Goal: Information Seeking & Learning: Check status

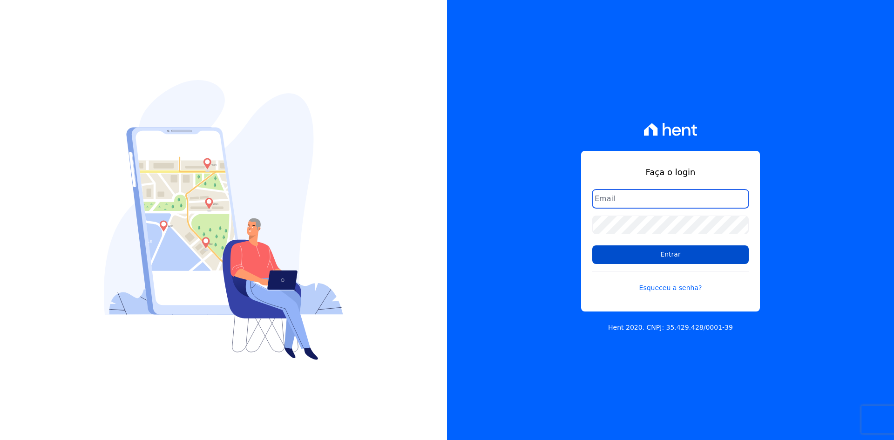
type input "[EMAIL_ADDRESS][DOMAIN_NAME]"
click at [606, 252] on input "Entrar" at bounding box center [670, 254] width 156 height 19
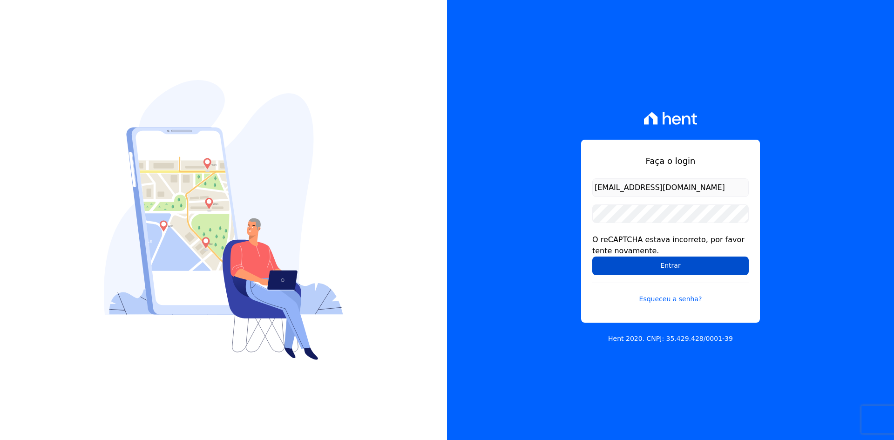
click at [609, 265] on input "Entrar" at bounding box center [670, 266] width 156 height 19
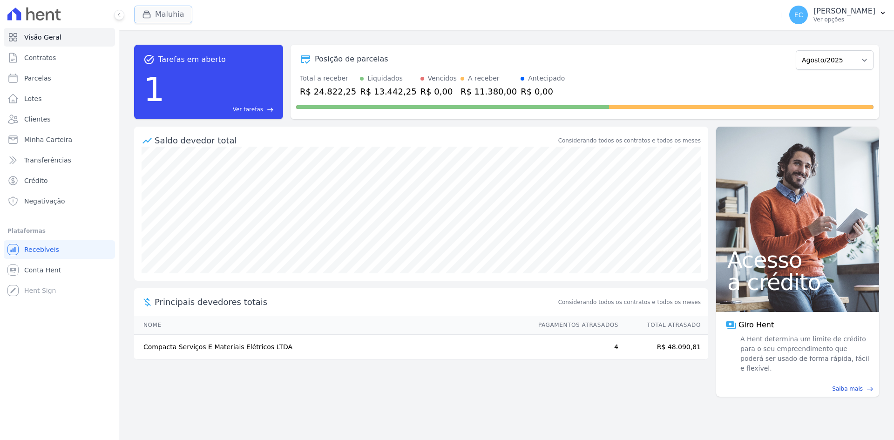
click at [155, 17] on button "Maluhia" at bounding box center [163, 15] width 58 height 18
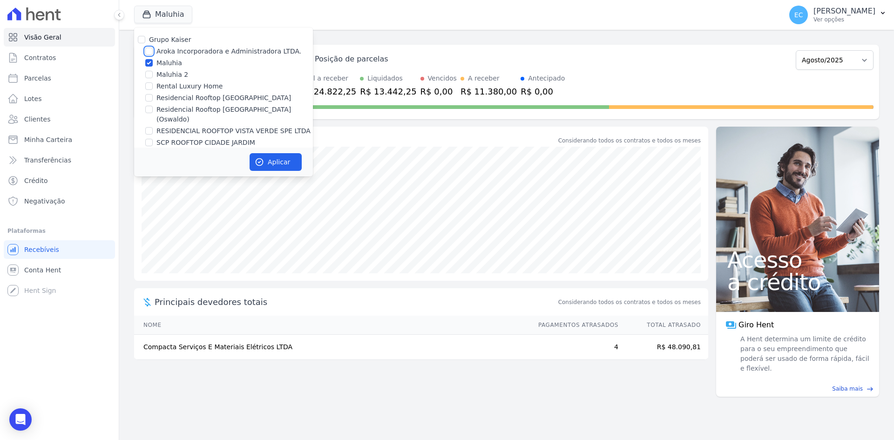
click at [150, 54] on input "Aroka Incorporadora e Administradora LTDA." at bounding box center [148, 50] width 7 height 7
checkbox input "true"
click at [147, 64] on input "Maluhia" at bounding box center [148, 62] width 7 height 7
checkbox input "false"
click at [267, 165] on button "Aplicar" at bounding box center [276, 162] width 52 height 18
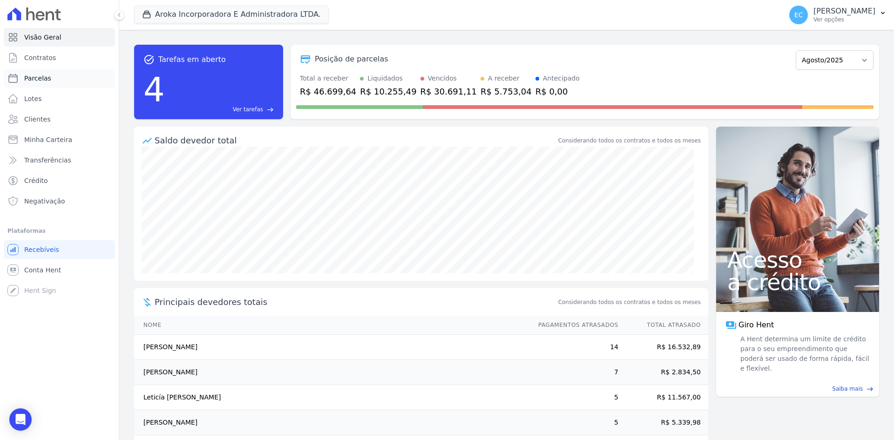
click at [72, 77] on link "Parcelas" at bounding box center [59, 78] width 111 height 19
select select
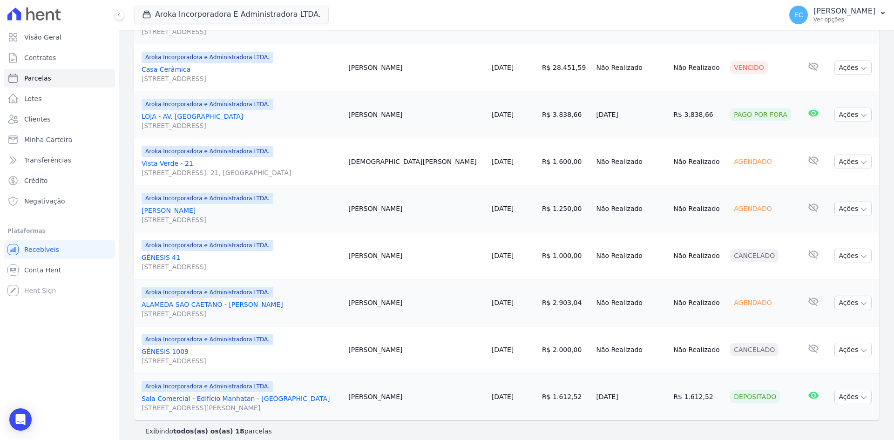
scroll to position [712, 0]
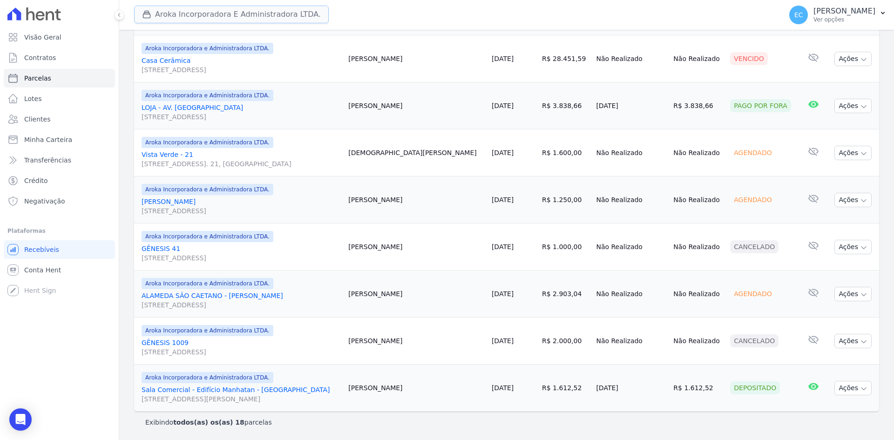
click at [146, 7] on button "Aroka Incorporadora E Administradora LTDA." at bounding box center [231, 15] width 195 height 18
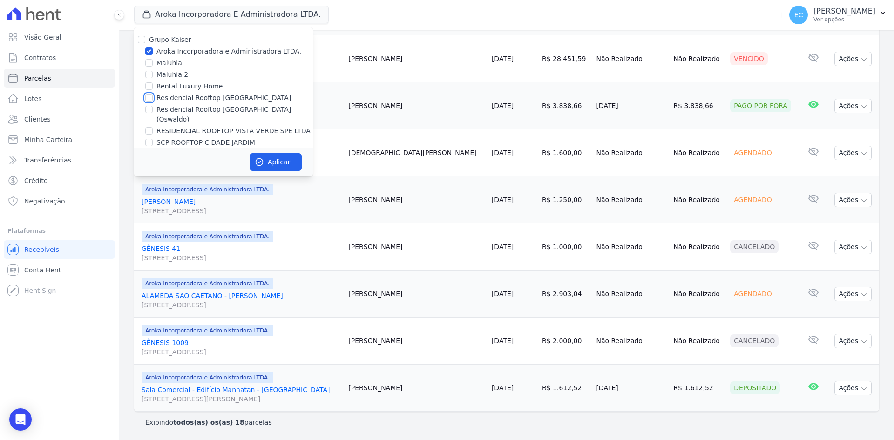
click at [149, 97] on input "Residencial Rooftop Vista Verde" at bounding box center [148, 97] width 7 height 7
checkbox input "true"
click at [147, 53] on input "Aroka Incorporadora e Administradora LTDA." at bounding box center [148, 50] width 7 height 7
checkbox input "false"
click at [254, 156] on button "Aplicar" at bounding box center [276, 162] width 52 height 18
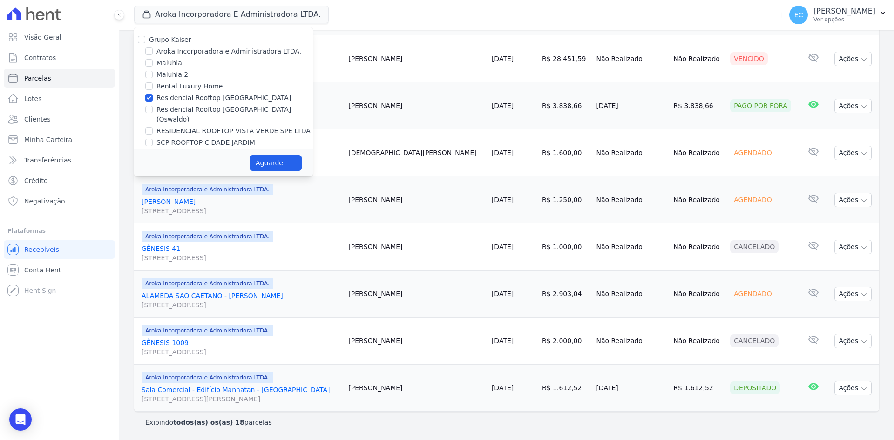
select select
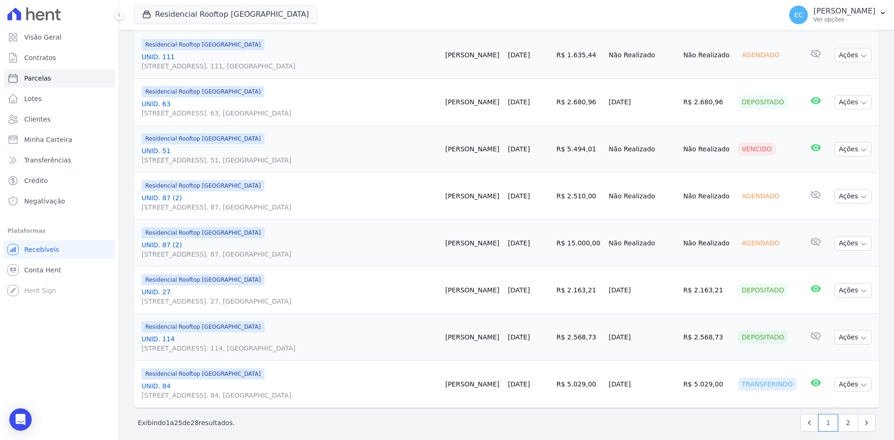
scroll to position [1053, 0]
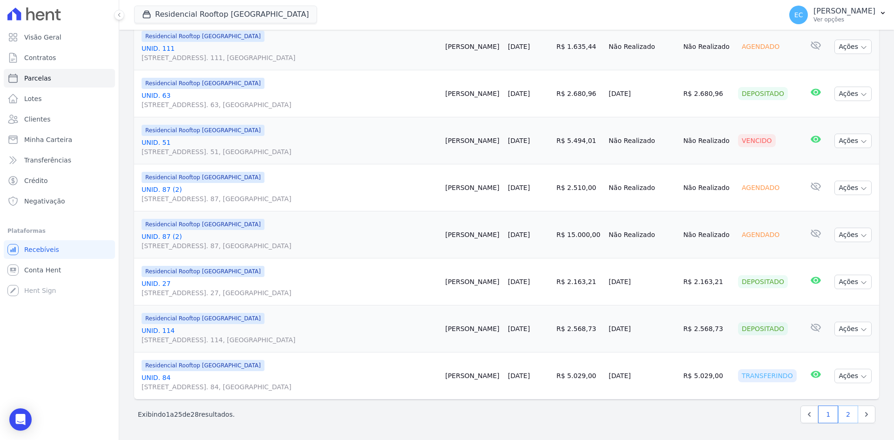
click at [846, 417] on link "2" at bounding box center [848, 415] width 20 height 18
select select
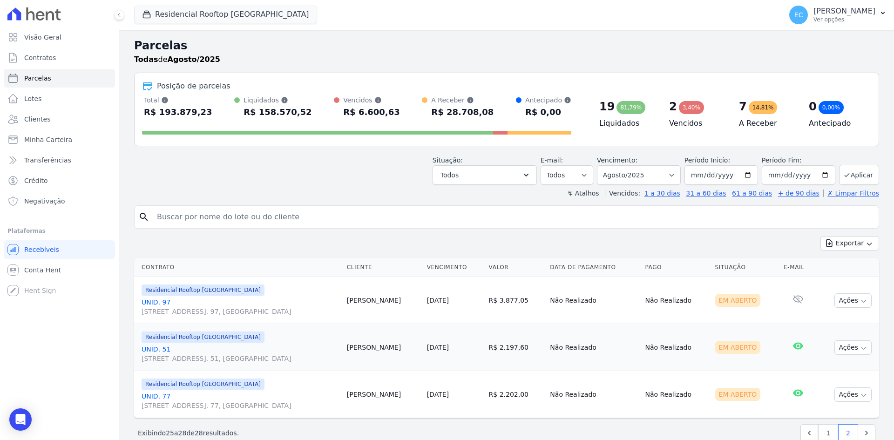
scroll to position [19, 0]
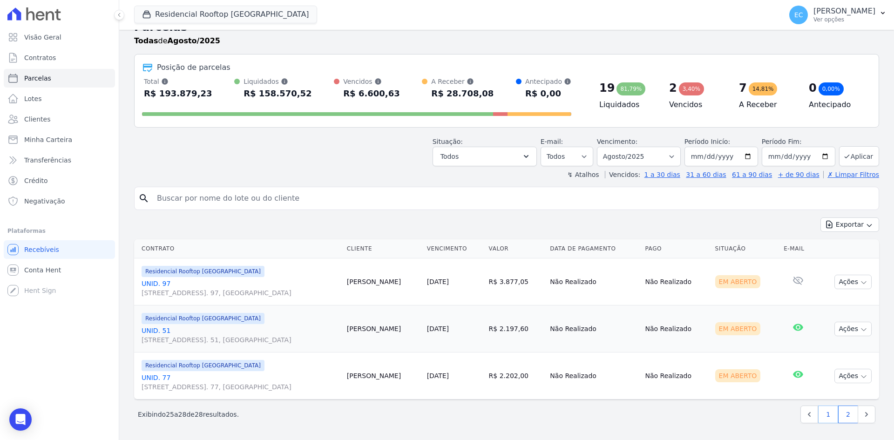
click at [822, 415] on link "1" at bounding box center [828, 415] width 20 height 18
select select
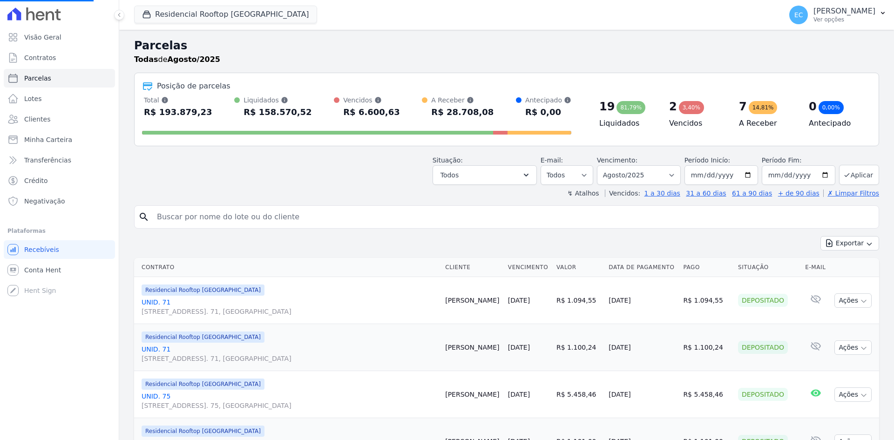
select select
click at [152, 14] on div "button" at bounding box center [148, 14] width 13 height 9
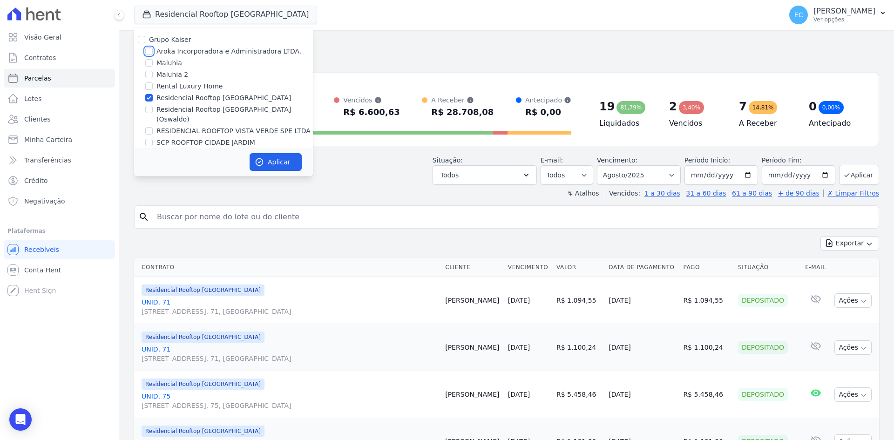
click at [150, 50] on input "Aroka Incorporadora e Administradora LTDA." at bounding box center [148, 50] width 7 height 7
checkbox input "true"
click at [146, 96] on input "Residencial Rooftop Vista Verde" at bounding box center [148, 97] width 7 height 7
checkbox input "false"
click at [278, 160] on button "Aplicar" at bounding box center [276, 162] width 52 height 18
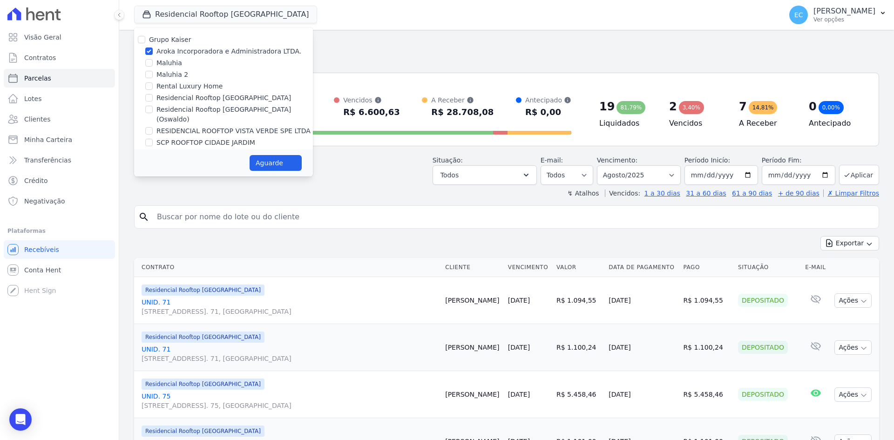
select select
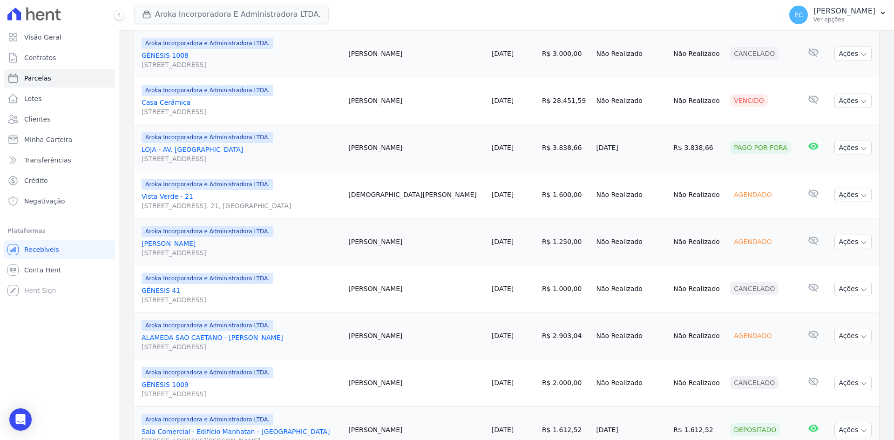
scroll to position [619, 0]
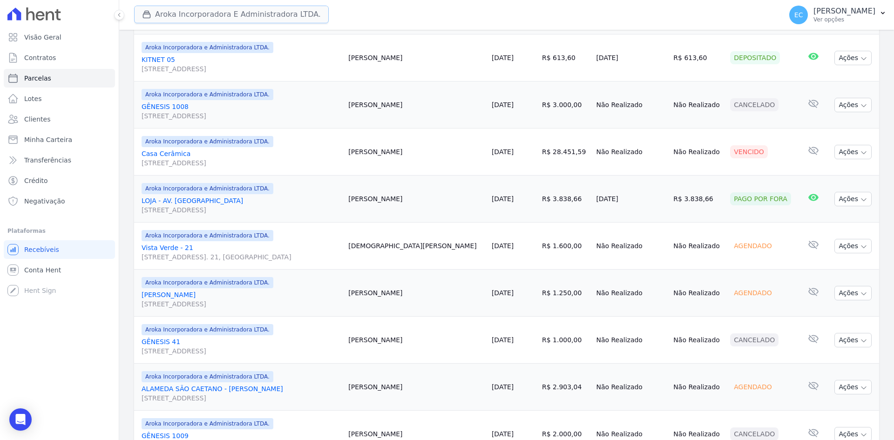
click at [164, 10] on button "Aroka Incorporadora E Administradora LTDA." at bounding box center [231, 15] width 195 height 18
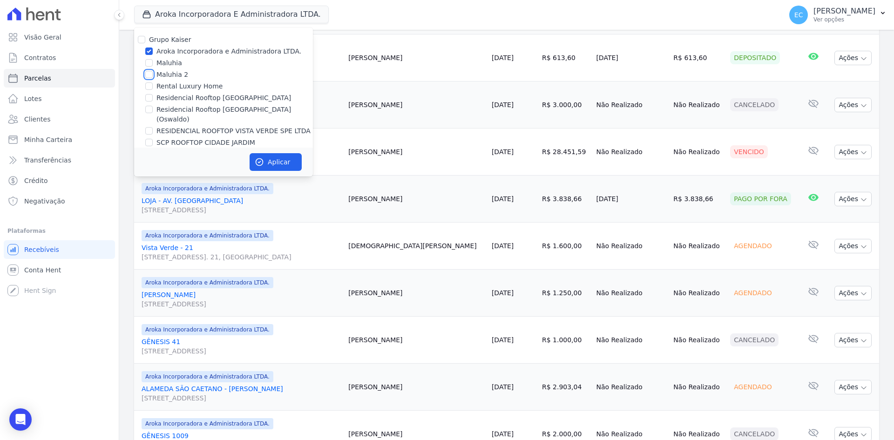
click at [149, 74] on input "Maluhia 2" at bounding box center [148, 74] width 7 height 7
checkbox input "true"
drag, startPoint x: 149, startPoint y: 65, endPoint x: 149, endPoint y: 73, distance: 7.4
click at [149, 65] on input "Maluhia" at bounding box center [148, 62] width 7 height 7
checkbox input "true"
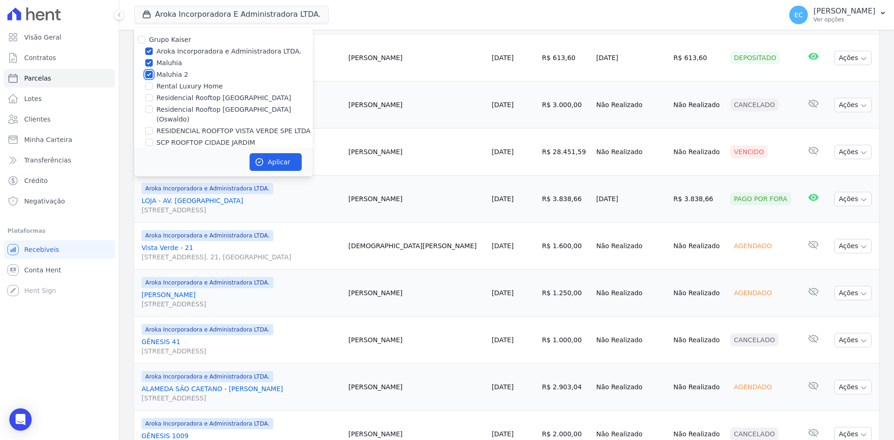
click at [148, 74] on input "Maluhia 2" at bounding box center [148, 74] width 7 height 7
checkbox input "false"
click at [151, 47] on input "Aroka Incorporadora e Administradora LTDA." at bounding box center [148, 50] width 7 height 7
checkbox input "false"
click at [264, 148] on div "Aplicar" at bounding box center [223, 162] width 179 height 29
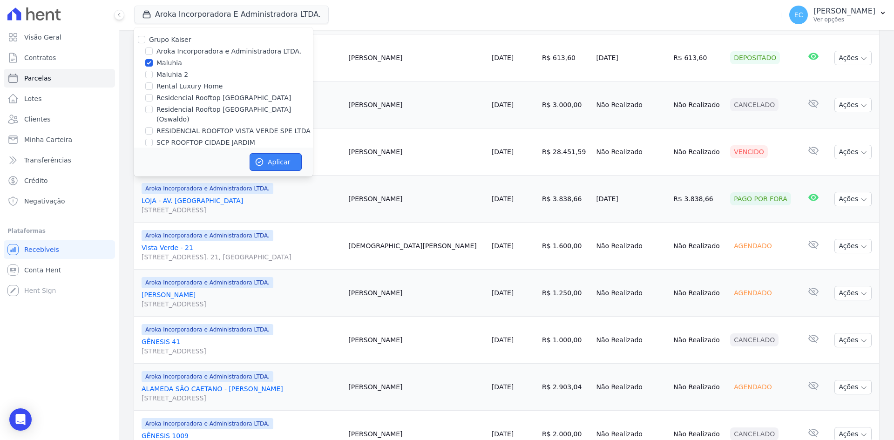
click at [265, 153] on button "Aplicar" at bounding box center [276, 162] width 52 height 18
select select
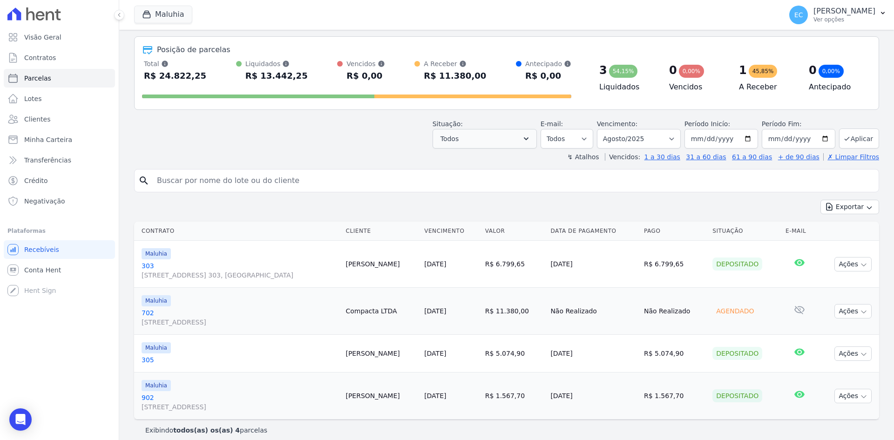
scroll to position [44, 0]
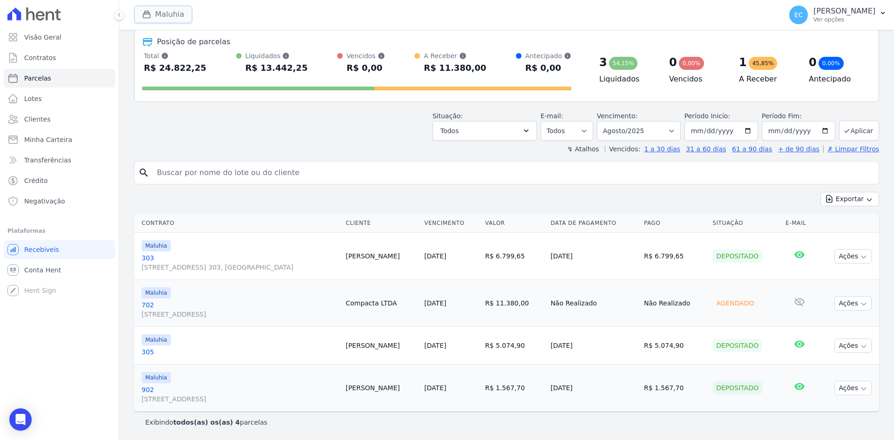
click at [150, 14] on icon "button" at bounding box center [146, 14] width 9 height 9
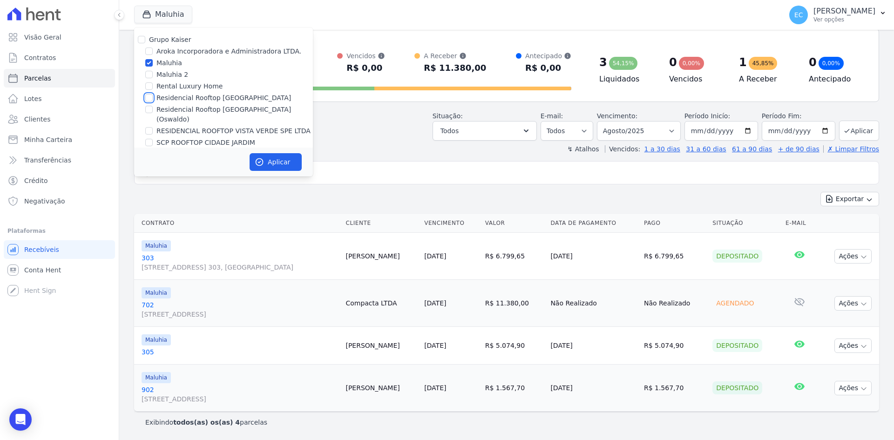
click at [149, 98] on input "Residencial Rooftop Vista Verde" at bounding box center [148, 97] width 7 height 7
checkbox input "true"
click at [149, 64] on input "Maluhia" at bounding box center [148, 62] width 7 height 7
checkbox input "false"
click at [283, 160] on button "Aplicar" at bounding box center [276, 162] width 52 height 18
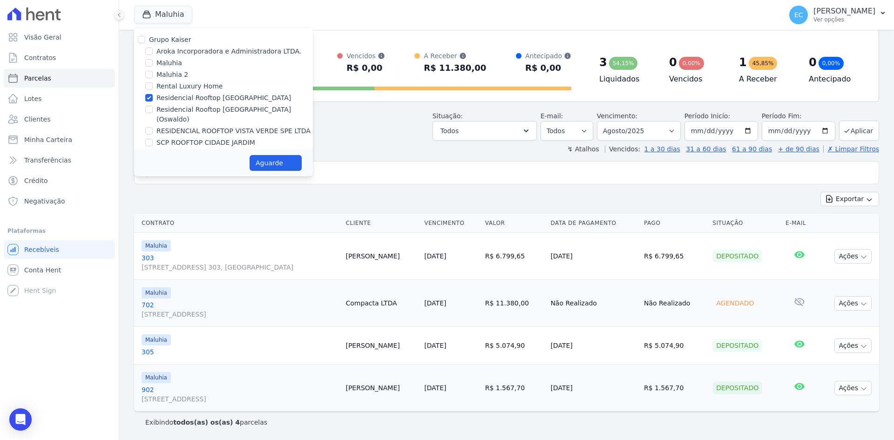
select select
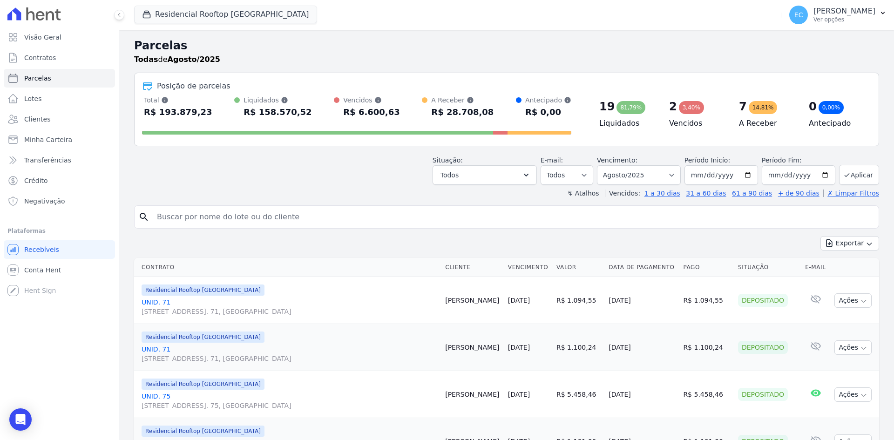
click at [358, 53] on h2 "Parcelas" at bounding box center [506, 45] width 745 height 17
click at [382, 41] on h2 "Parcelas" at bounding box center [506, 45] width 745 height 17
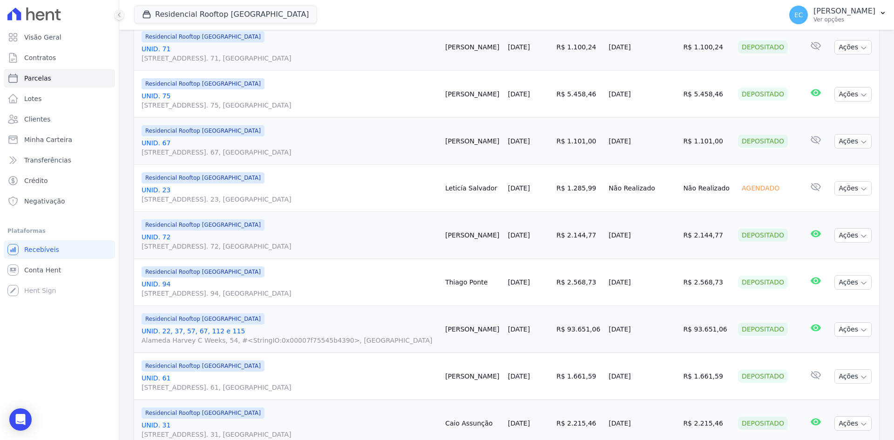
scroll to position [140, 0]
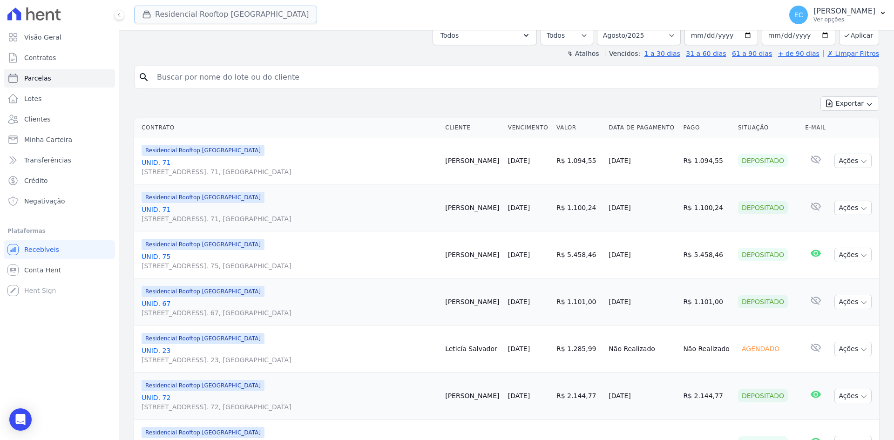
click at [153, 17] on div "button" at bounding box center [148, 14] width 13 height 9
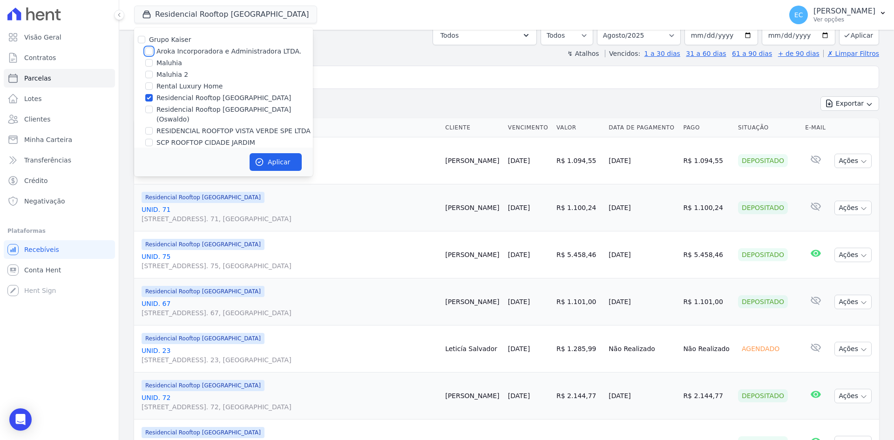
click at [148, 51] on input "Aroka Incorporadora e Administradora LTDA." at bounding box center [148, 50] width 7 height 7
checkbox input "true"
click at [149, 98] on input "Residencial Rooftop Vista Verde" at bounding box center [148, 97] width 7 height 7
checkbox input "false"
click at [266, 160] on button "Aplicar" at bounding box center [276, 162] width 52 height 18
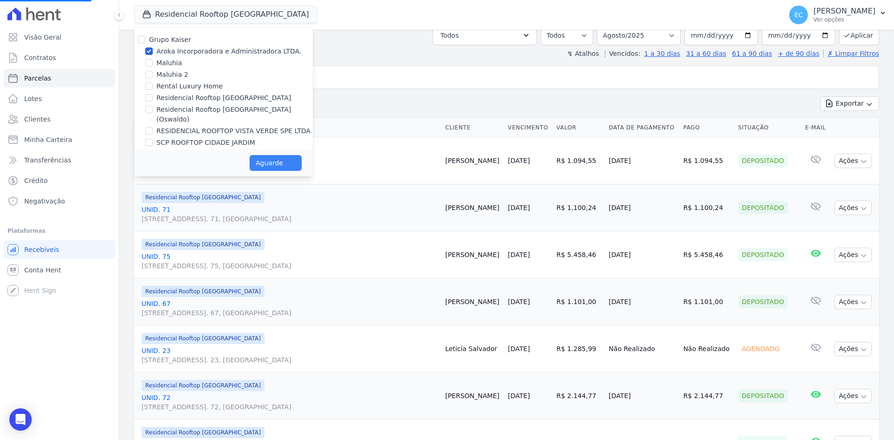
select select
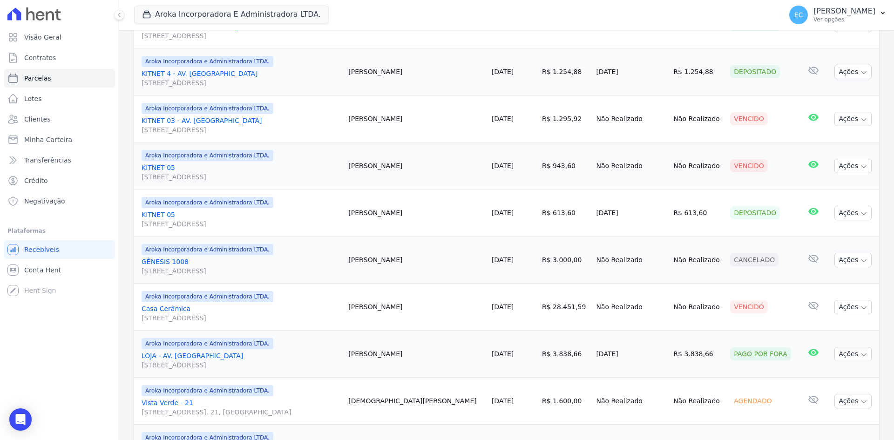
scroll to position [433, 0]
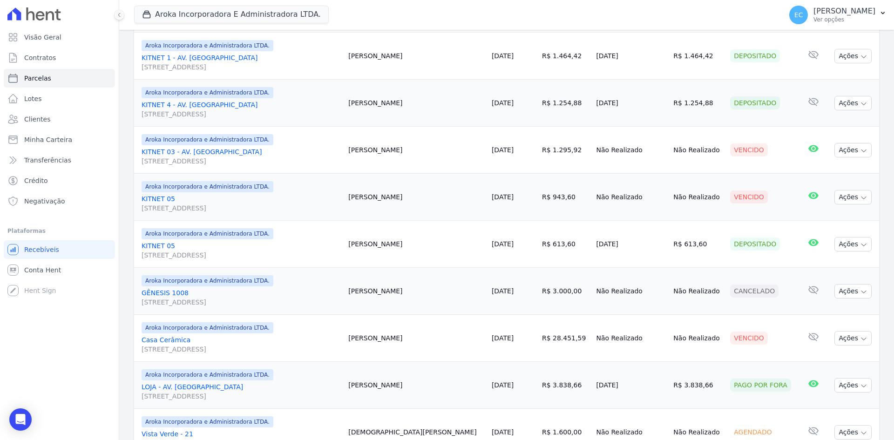
click at [412, 9] on div "Aroka Incorporadora E Administradora LTDA. Grupo Kaiser Aroka Incorporadora e A…" at bounding box center [456, 15] width 644 height 31
drag, startPoint x: 421, startPoint y: 14, endPoint x: 416, endPoint y: 1, distance: 14.0
click at [421, 14] on div "Aroka Incorporadora E Administradora LTDA. Grupo Kaiser Aroka Incorporadora e A…" at bounding box center [456, 15] width 644 height 31
click at [382, 12] on div "Aroka Incorporadora E Administradora LTDA. Grupo Kaiser Aroka Incorporadora e A…" at bounding box center [456, 15] width 644 height 31
click at [369, 18] on div "Aroka Incorporadora E Administradora LTDA. Grupo Kaiser Aroka Incorporadora e A…" at bounding box center [456, 15] width 644 height 31
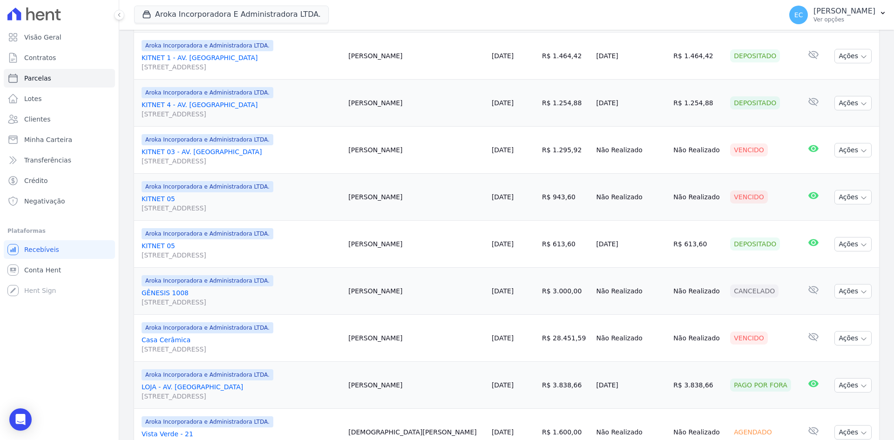
click at [372, 13] on div "Aroka Incorporadora E Administradora LTDA. Grupo Kaiser Aroka Incorporadora e A…" at bounding box center [456, 15] width 644 height 31
click at [371, 16] on div "Aroka Incorporadora E Administradora LTDA. Grupo Kaiser Aroka Incorporadora e A…" at bounding box center [456, 15] width 644 height 31
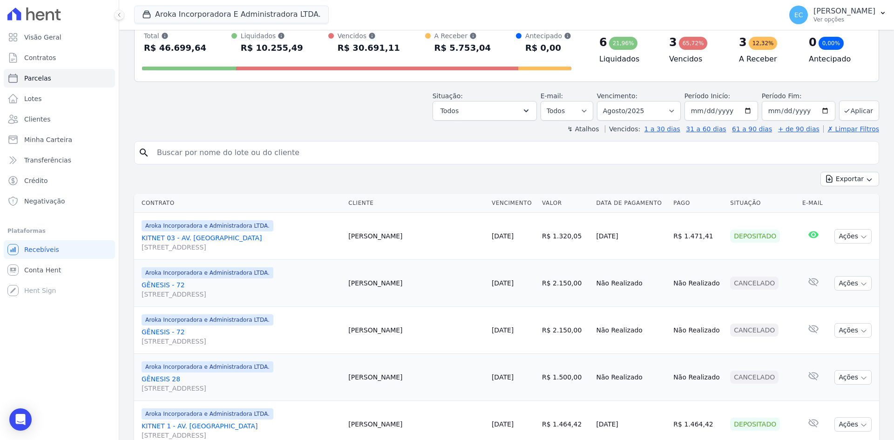
scroll to position [60, 0]
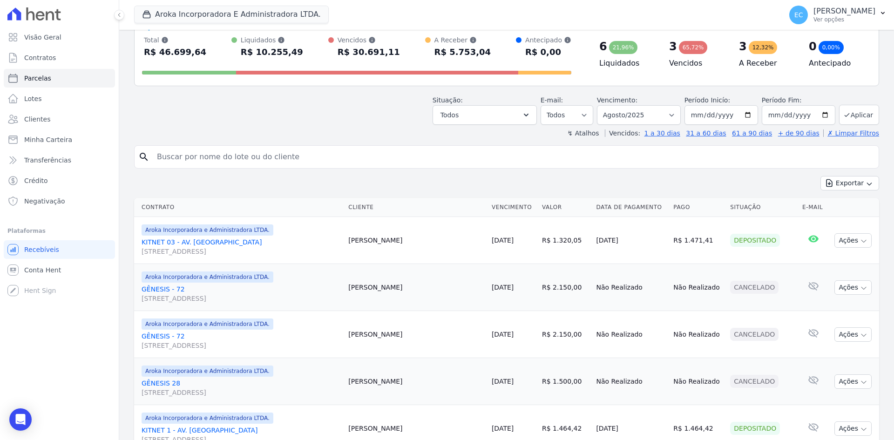
click at [344, 127] on header "Parcelas Todas de Agosto/2025 Posição de parcelas Total Soma das parcelas pagas…" at bounding box center [506, 57] width 745 height 161
drag, startPoint x: 354, startPoint y: 114, endPoint x: 390, endPoint y: 16, distance: 104.6
click at [354, 114] on div "Situação: Agendado Em Aberto Pago Processando Cancelado Vencido Transferindo De…" at bounding box center [506, 108] width 745 height 33
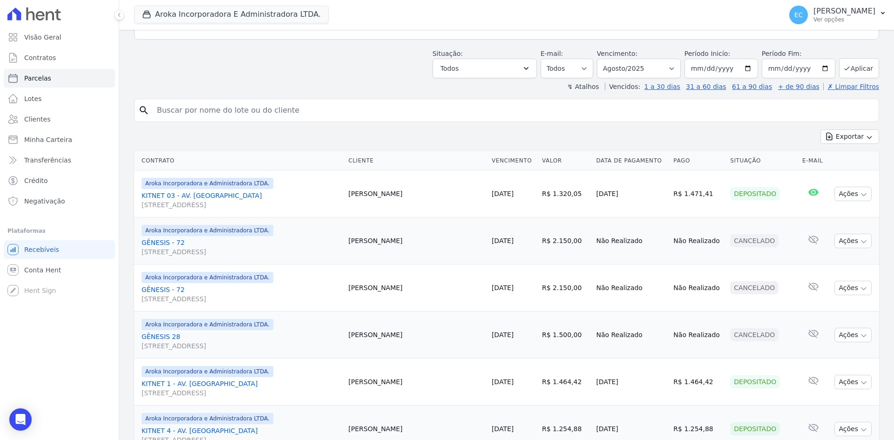
click at [367, 119] on input "search" at bounding box center [513, 110] width 724 height 19
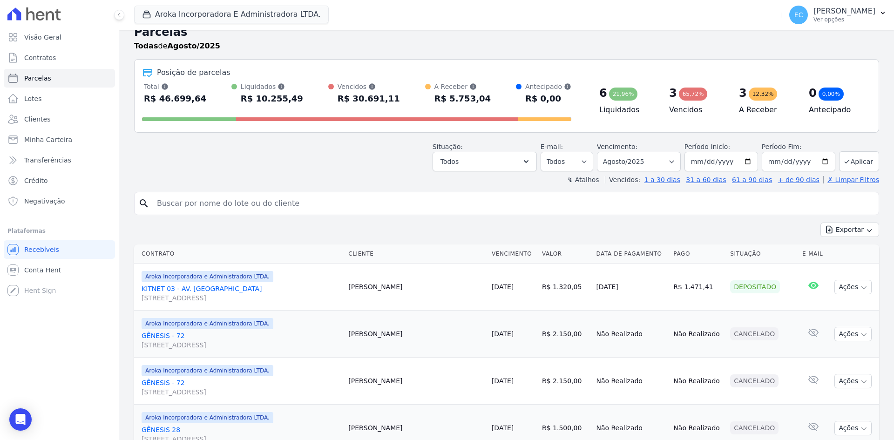
scroll to position [0, 0]
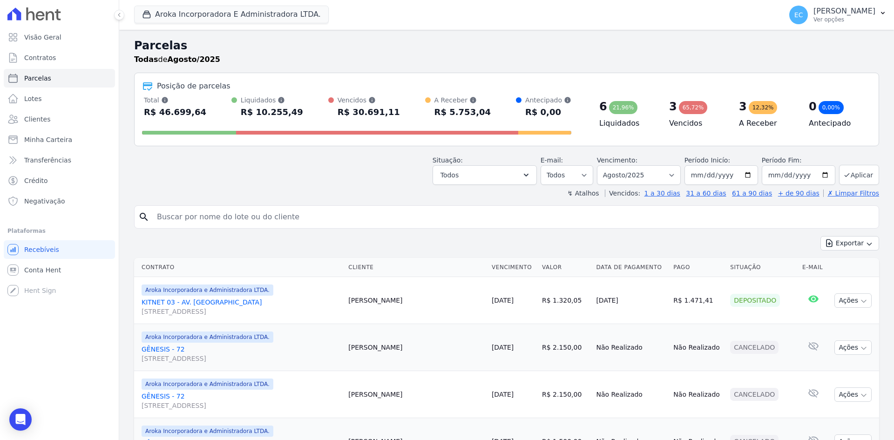
click at [313, 167] on div "Situação: Agendado Em Aberto Pago Processando Cancelado Vencido Transferindo De…" at bounding box center [506, 168] width 745 height 33
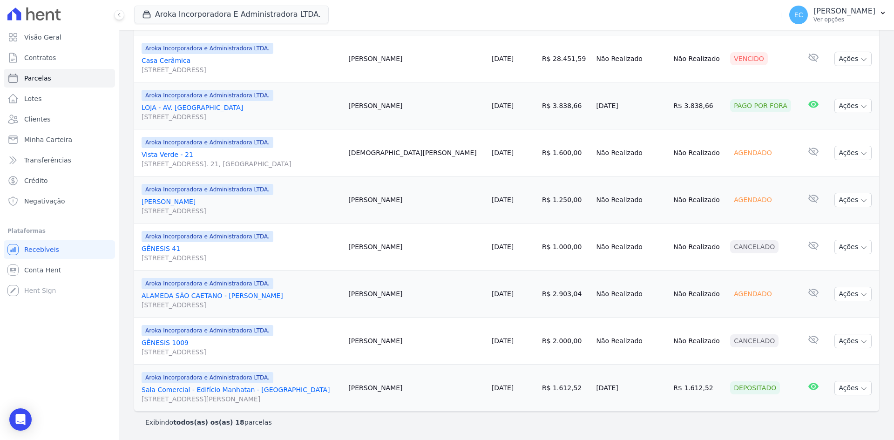
scroll to position [619, 0]
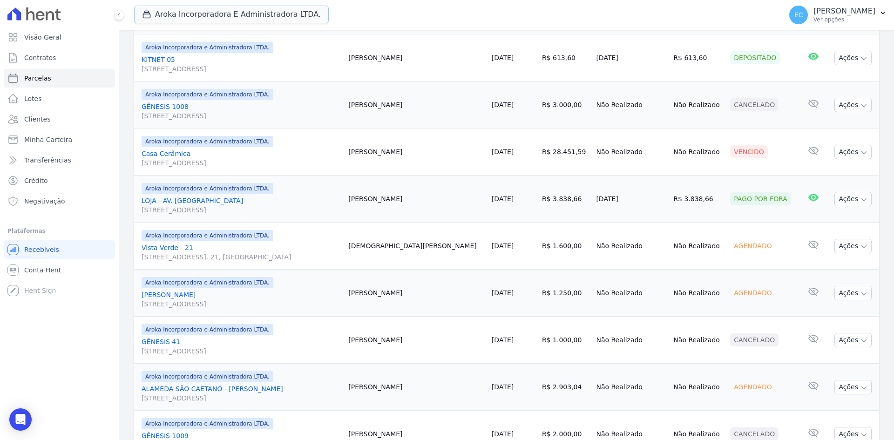
click at [148, 14] on icon "button" at bounding box center [146, 14] width 9 height 9
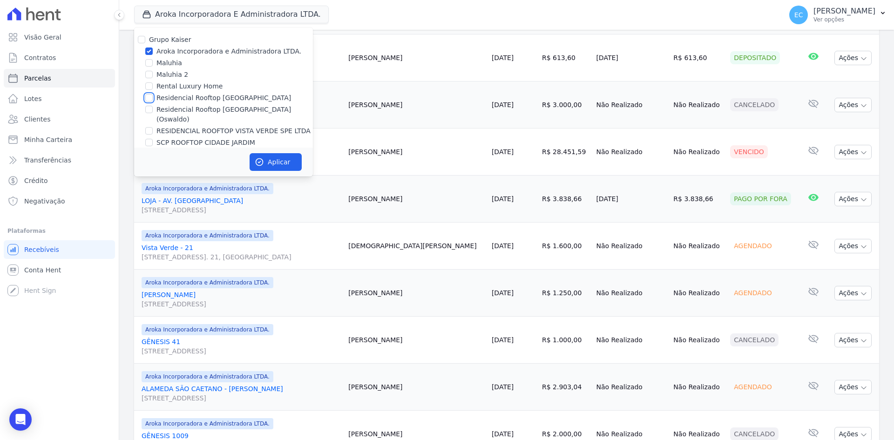
click at [149, 98] on input "Residencial Rooftop Vista Verde" at bounding box center [148, 97] width 7 height 7
checkbox input "true"
click at [148, 52] on input "Aroka Incorporadora e Administradora LTDA." at bounding box center [148, 50] width 7 height 7
checkbox input "false"
click at [265, 161] on button "Aplicar" at bounding box center [276, 162] width 52 height 18
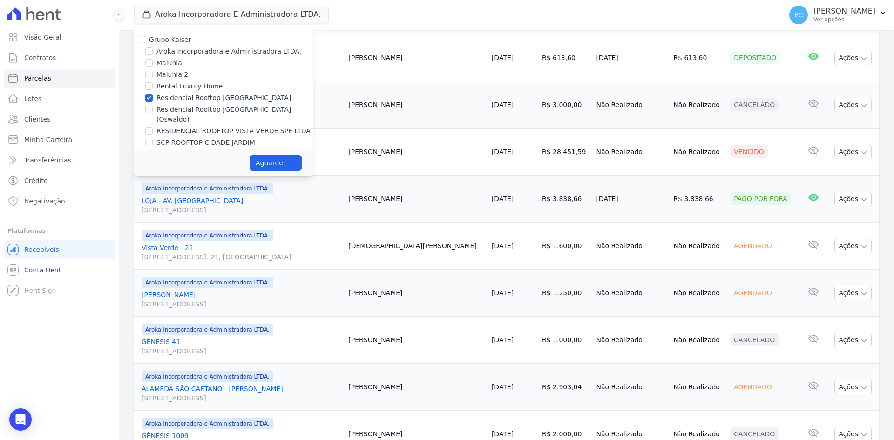
select select
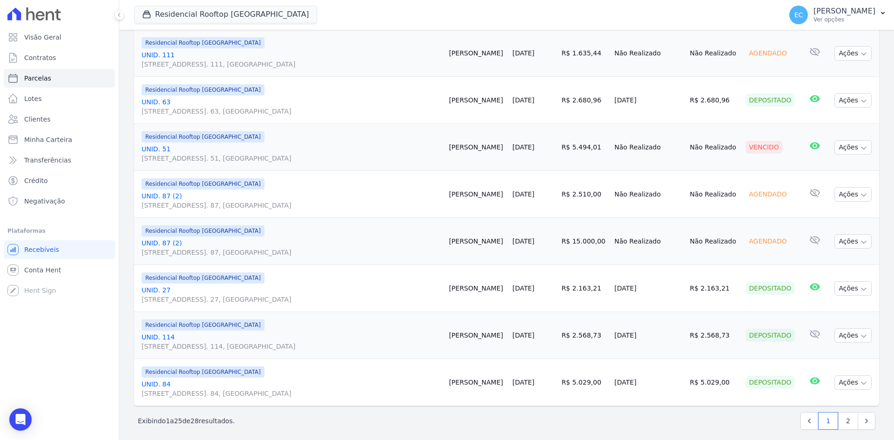
scroll to position [1053, 0]
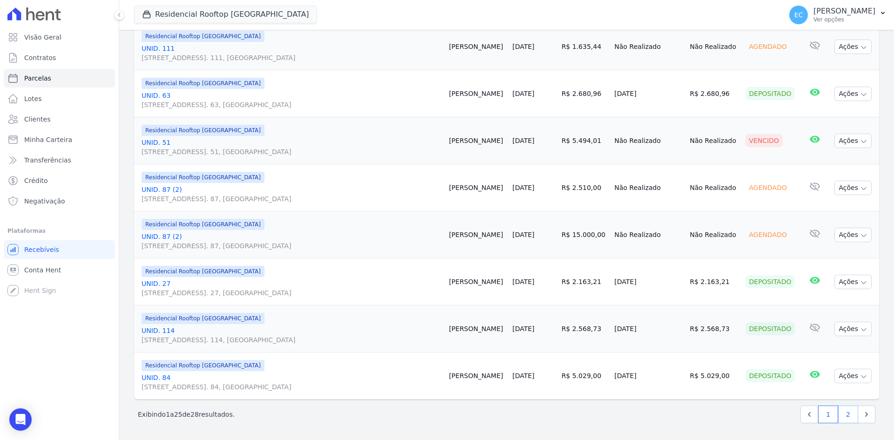
click at [838, 412] on link "2" at bounding box center [848, 415] width 20 height 18
select select
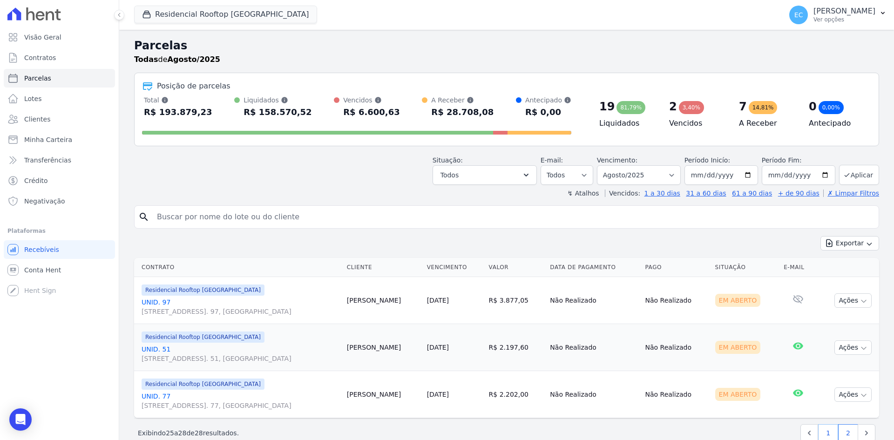
click at [822, 437] on link "1" at bounding box center [828, 433] width 20 height 18
select select
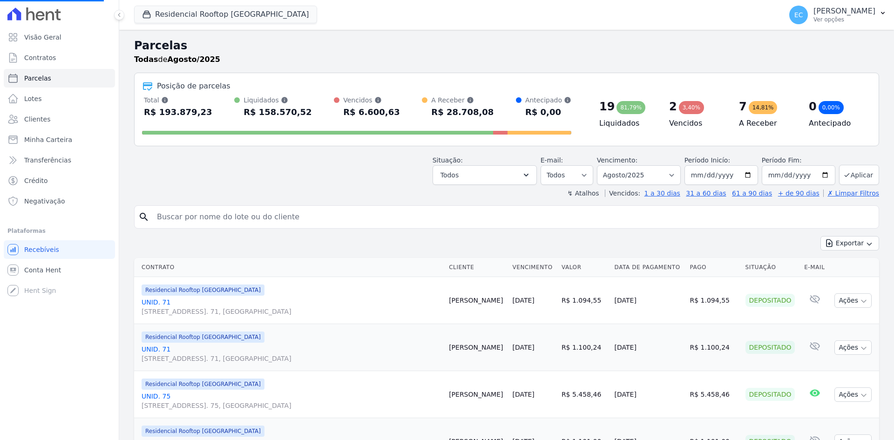
select select
click at [86, 266] on link "Conta Hent" at bounding box center [59, 270] width 111 height 19
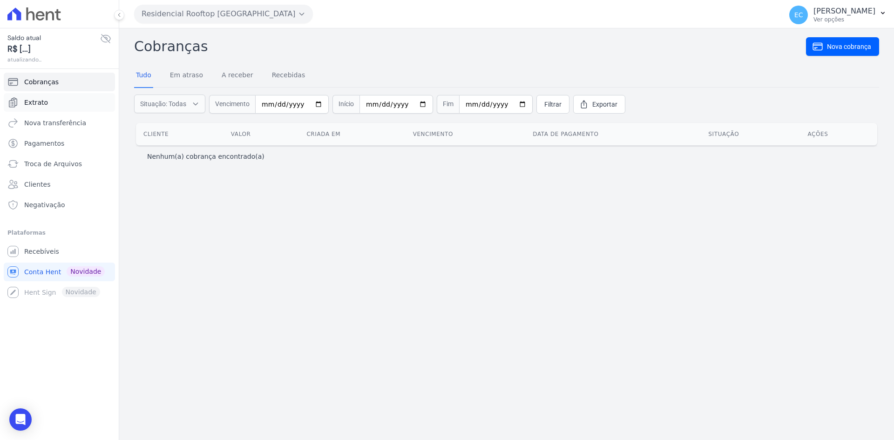
click at [45, 104] on span "Extrato" at bounding box center [36, 102] width 24 height 9
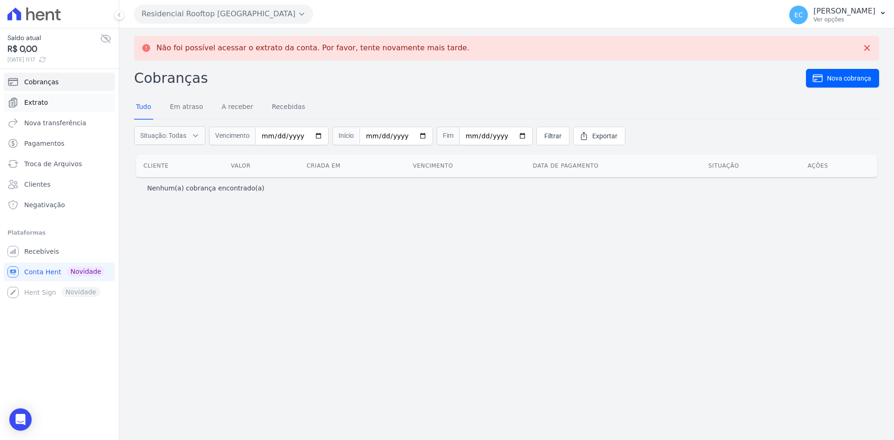
click at [43, 109] on link "Extrato" at bounding box center [59, 102] width 111 height 19
click at [27, 107] on span "Extrato" at bounding box center [36, 102] width 24 height 9
click at [66, 102] on link "Extrato" at bounding box center [59, 102] width 111 height 19
click at [42, 254] on span "Recebíveis" at bounding box center [41, 251] width 35 height 9
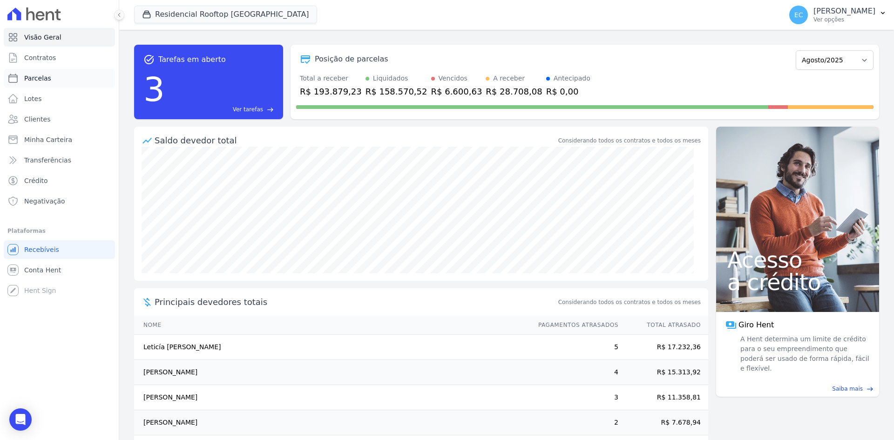
click at [41, 78] on span "Parcelas" at bounding box center [37, 78] width 27 height 9
select select
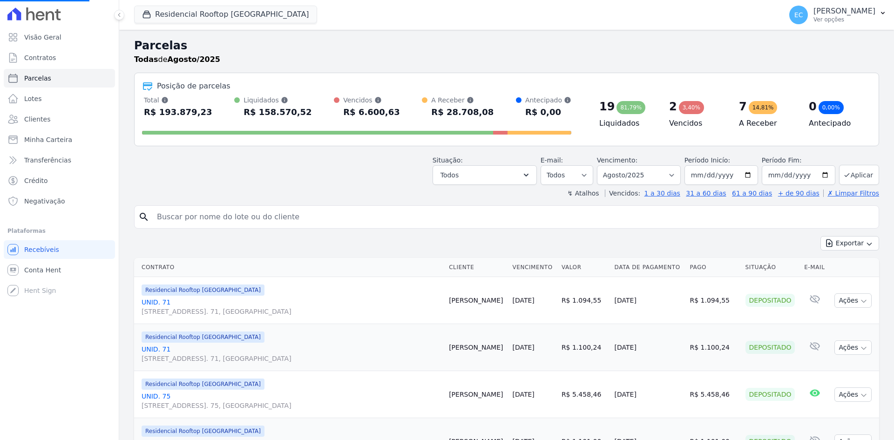
select select
click at [66, 271] on link "Conta Hent" at bounding box center [59, 270] width 111 height 19
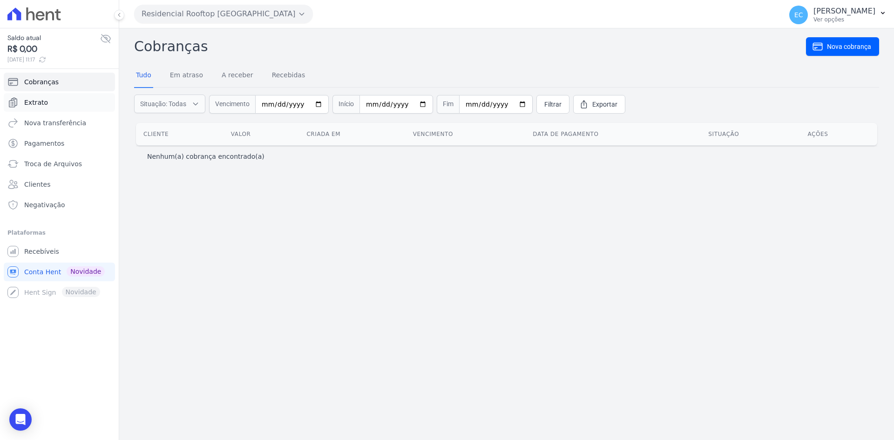
click at [37, 105] on span "Extrato" at bounding box center [36, 102] width 24 height 9
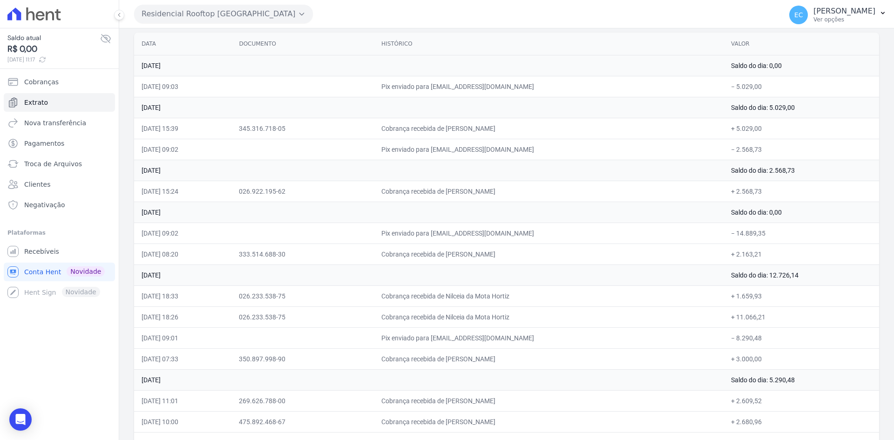
scroll to position [47, 0]
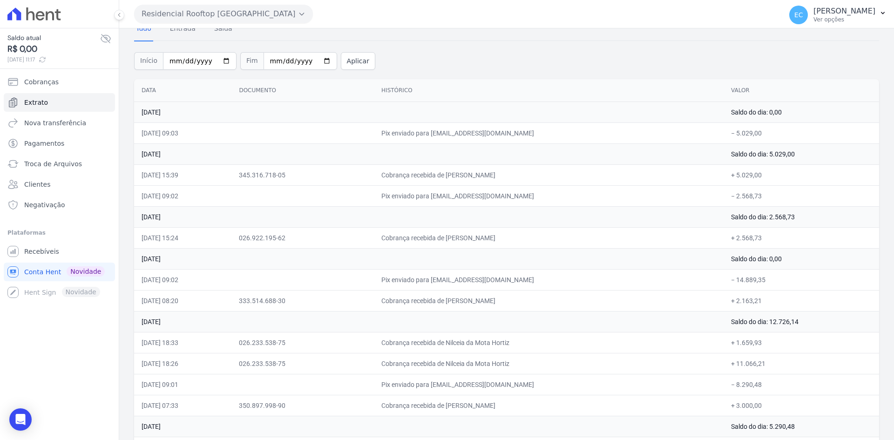
click at [426, 51] on div "Início 2025-08-01 Fim 2025-08-27 Aplicar" at bounding box center [506, 60] width 745 height 39
drag, startPoint x: 539, startPoint y: 79, endPoint x: 511, endPoint y: 135, distance: 63.1
click at [539, 79] on th "Histórico" at bounding box center [549, 90] width 350 height 23
click at [47, 255] on span "Recebíveis" at bounding box center [41, 251] width 35 height 9
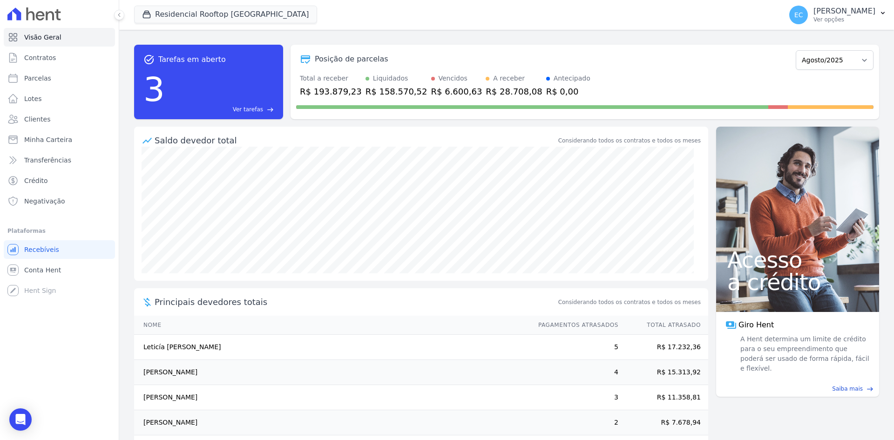
click at [390, 27] on div "Residencial Rooftop Vista Verde Grupo Kaiser Aroka Incorporadora e Administrado…" at bounding box center [456, 15] width 644 height 31
click at [66, 81] on link "Parcelas" at bounding box center [59, 78] width 111 height 19
select select
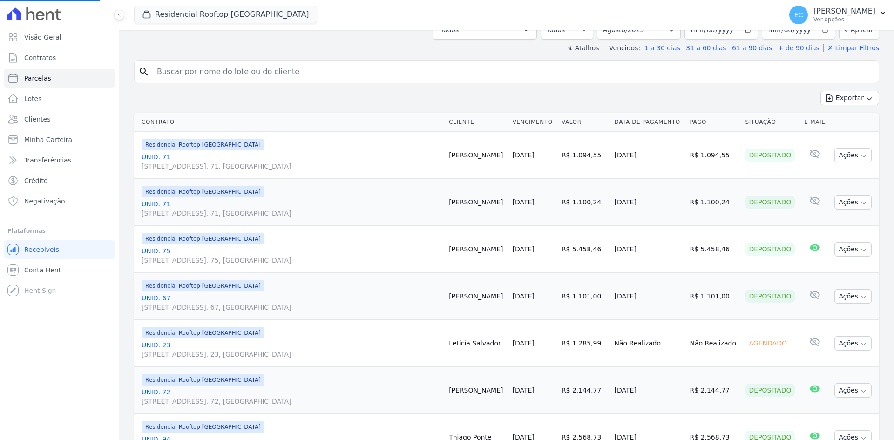
scroll to position [174, 0]
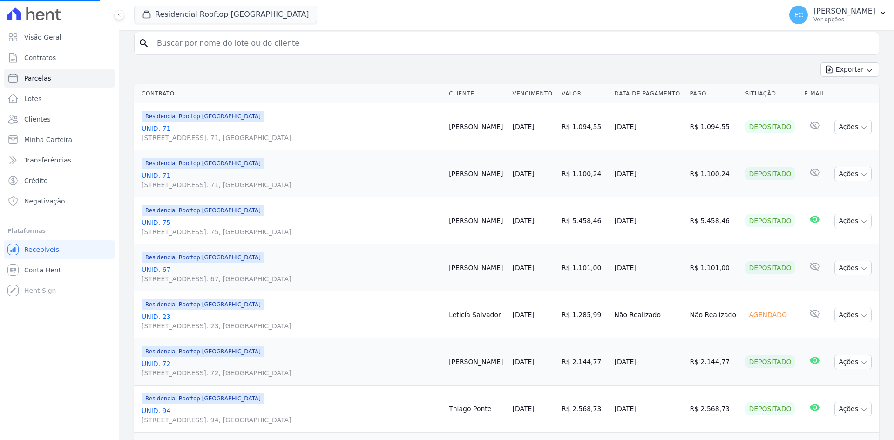
select select
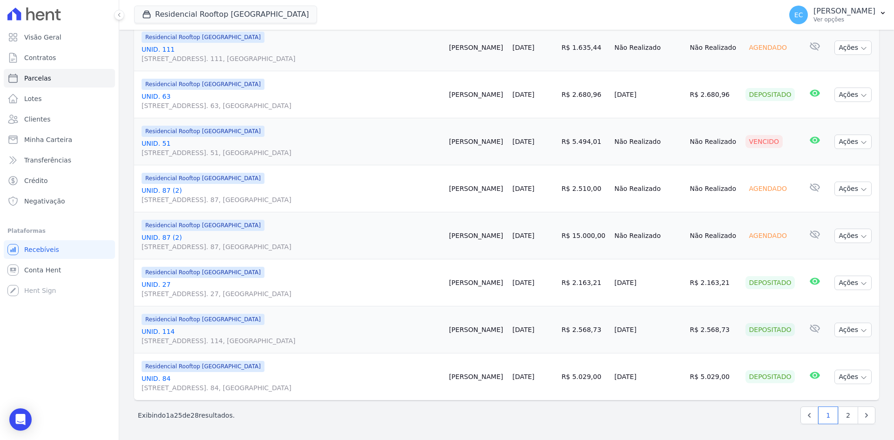
scroll to position [1053, 0]
click at [408, 14] on div "Residencial Rooftop Vista Verde Grupo Kaiser Aroka Incorporadora e Administrado…" at bounding box center [456, 15] width 644 height 31
click at [381, 12] on div "Residencial Rooftop Vista Verde Grupo Kaiser Aroka Incorporadora e Administrado…" at bounding box center [456, 15] width 644 height 31
drag, startPoint x: 338, startPoint y: 20, endPoint x: 352, endPoint y: 0, distance: 24.8
click at [338, 20] on div "Residencial Rooftop Vista Verde Grupo Kaiser Aroka Incorporadora e Administrado…" at bounding box center [456, 15] width 644 height 31
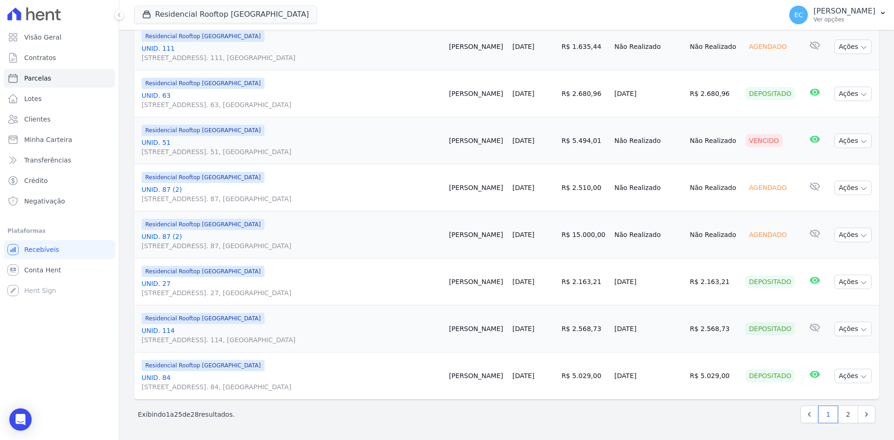
drag, startPoint x: 327, startPoint y: 13, endPoint x: 338, endPoint y: 1, distance: 15.5
click at [327, 13] on div "Residencial Rooftop Vista Verde Grupo Kaiser Aroka Incorporadora e Administrado…" at bounding box center [456, 15] width 644 height 31
click at [677, 420] on div "Exibindo 1 a 25 de 28 resultados. 1 2" at bounding box center [506, 415] width 737 height 18
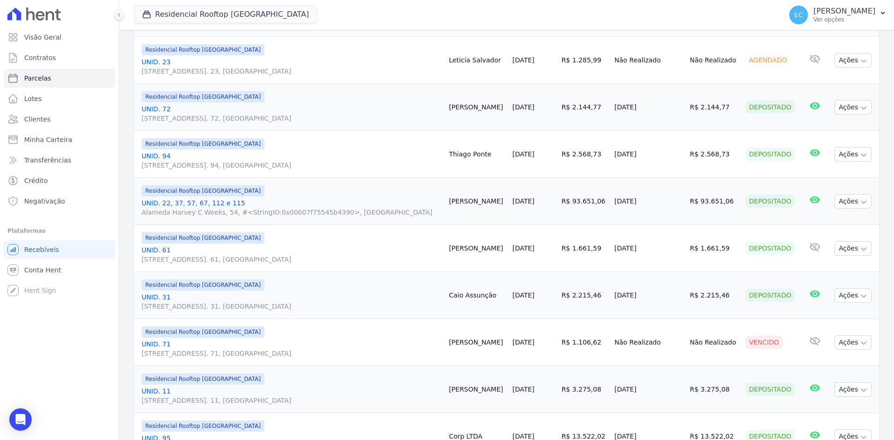
scroll to position [262, 0]
